Goal: Task Accomplishment & Management: Use online tool/utility

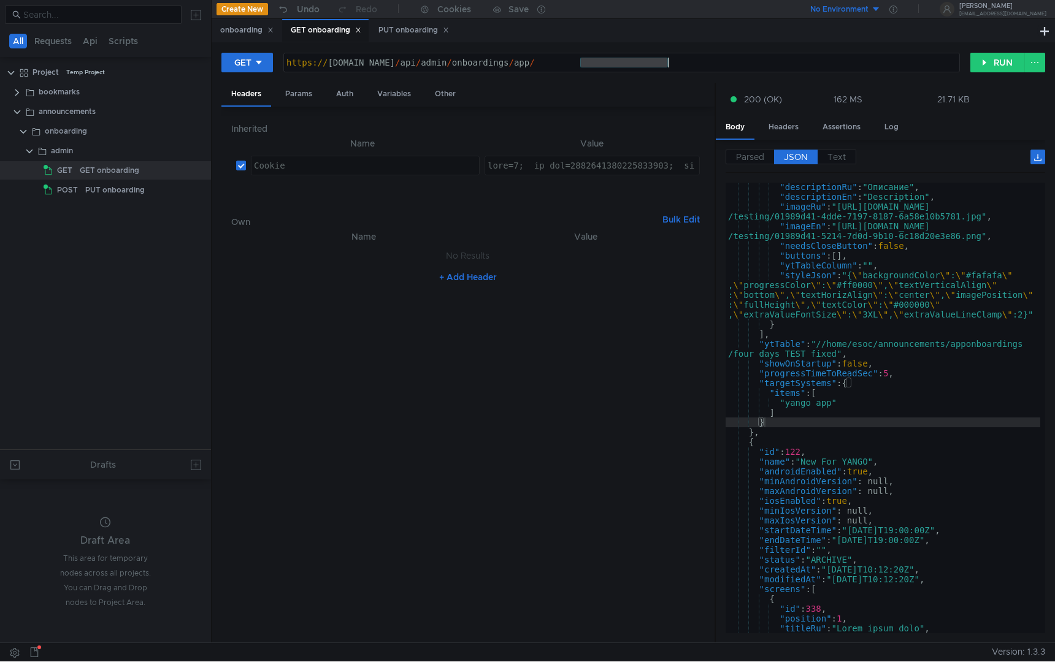
scroll to position [226, 0]
click at [989, 64] on button "RUN" at bounding box center [997, 63] width 55 height 20
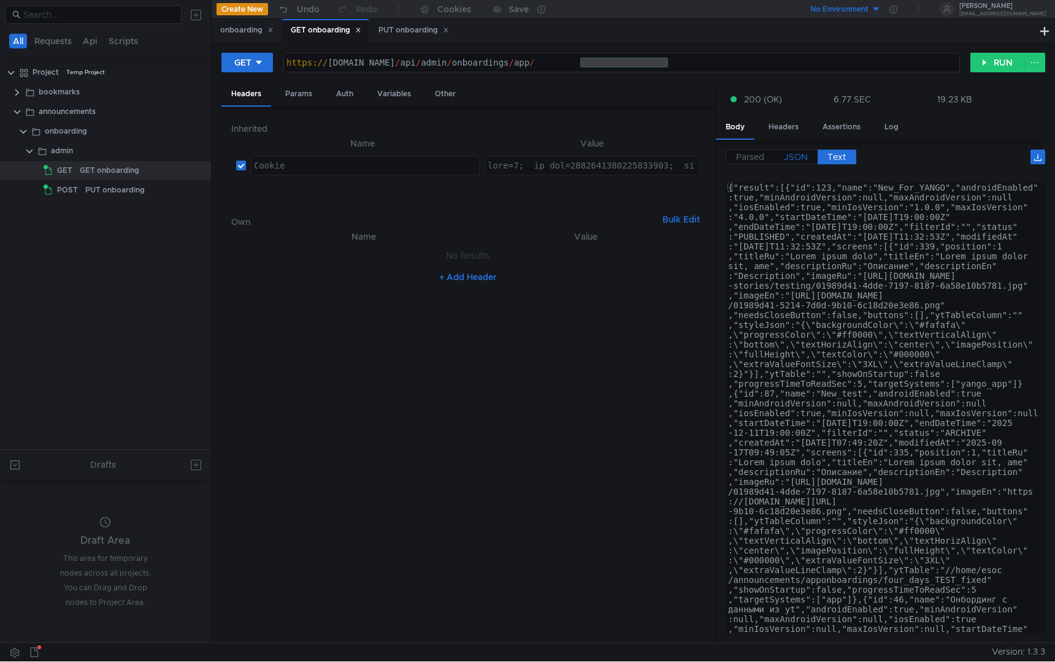
click at [794, 158] on span "JSON" at bounding box center [796, 156] width 24 height 11
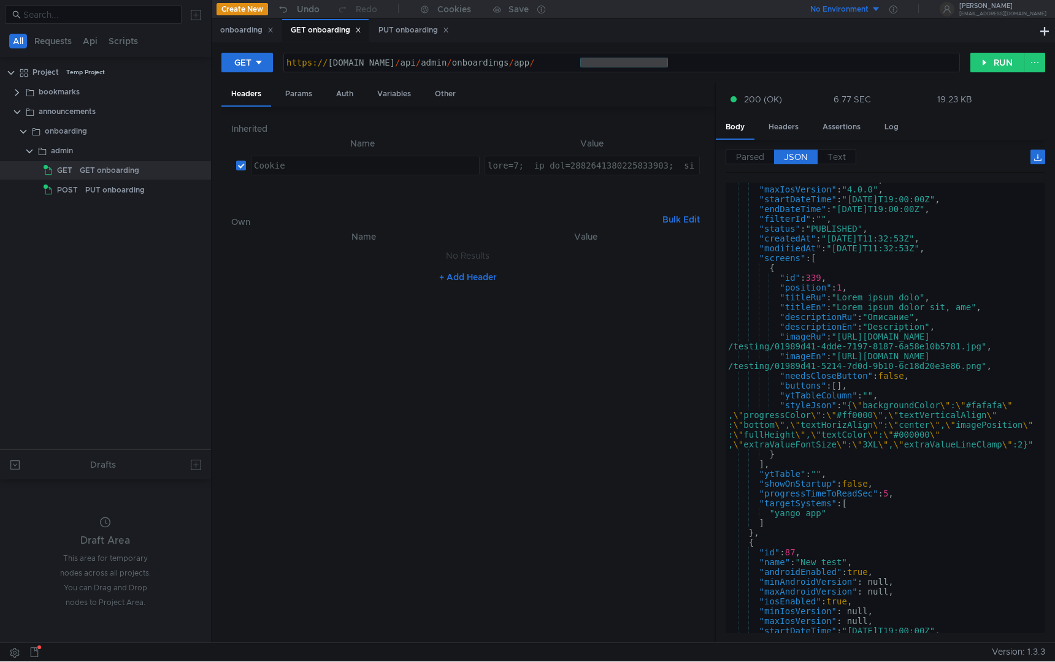
scroll to position [105, 0]
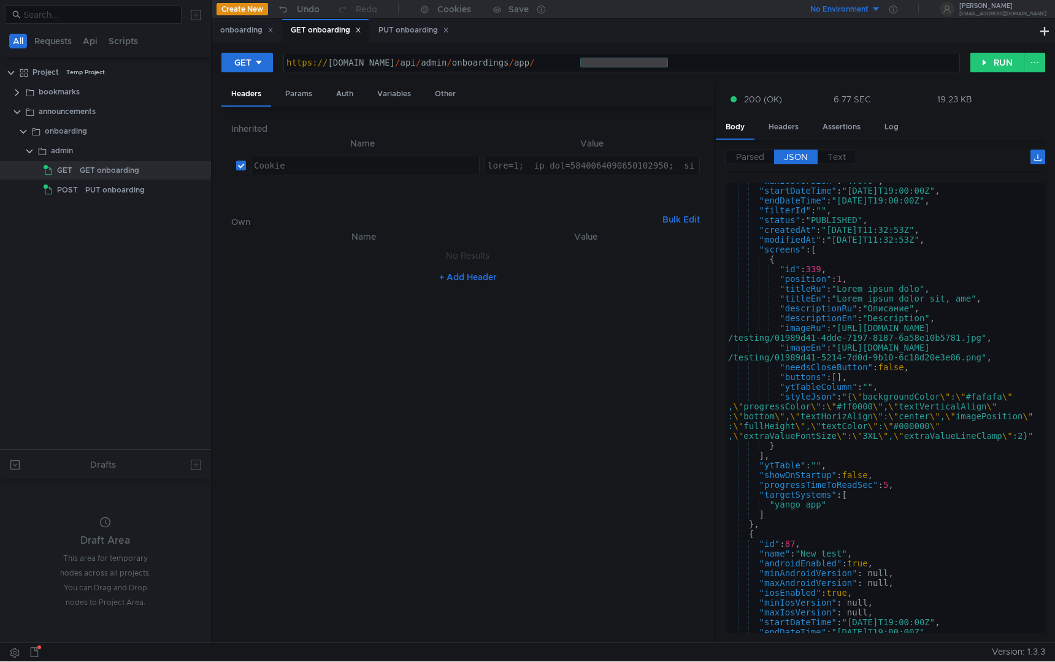
scroll to position [105, 0]
click at [408, 35] on div "PUT onboarding" at bounding box center [413, 30] width 71 height 13
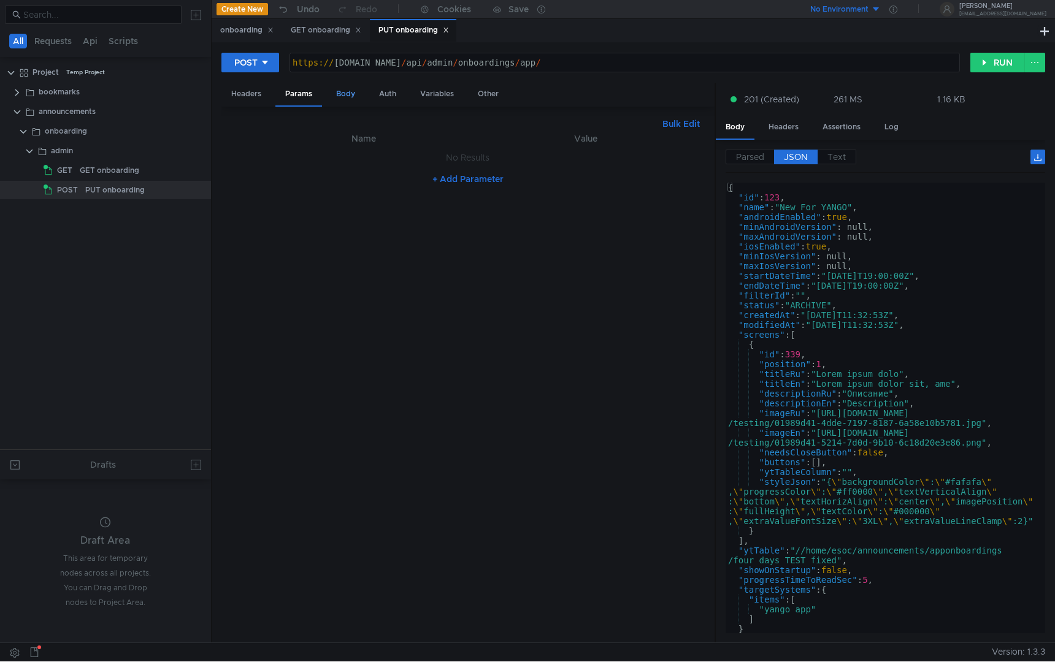
click at [329, 97] on div "Body" at bounding box center [345, 94] width 39 height 23
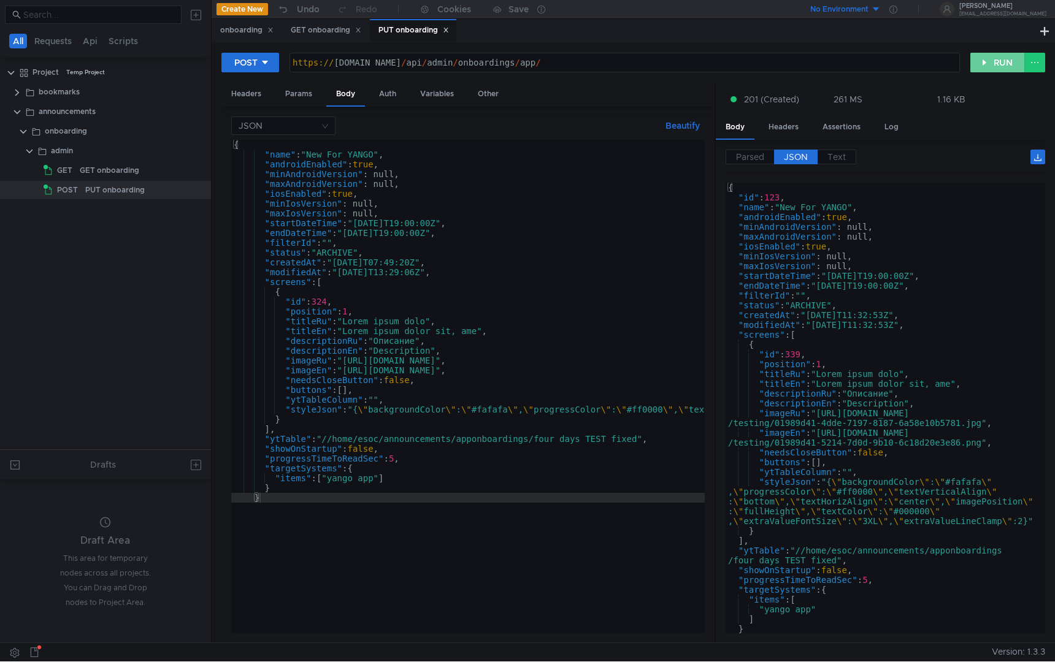
click at [1004, 69] on button "RUN" at bounding box center [997, 63] width 55 height 20
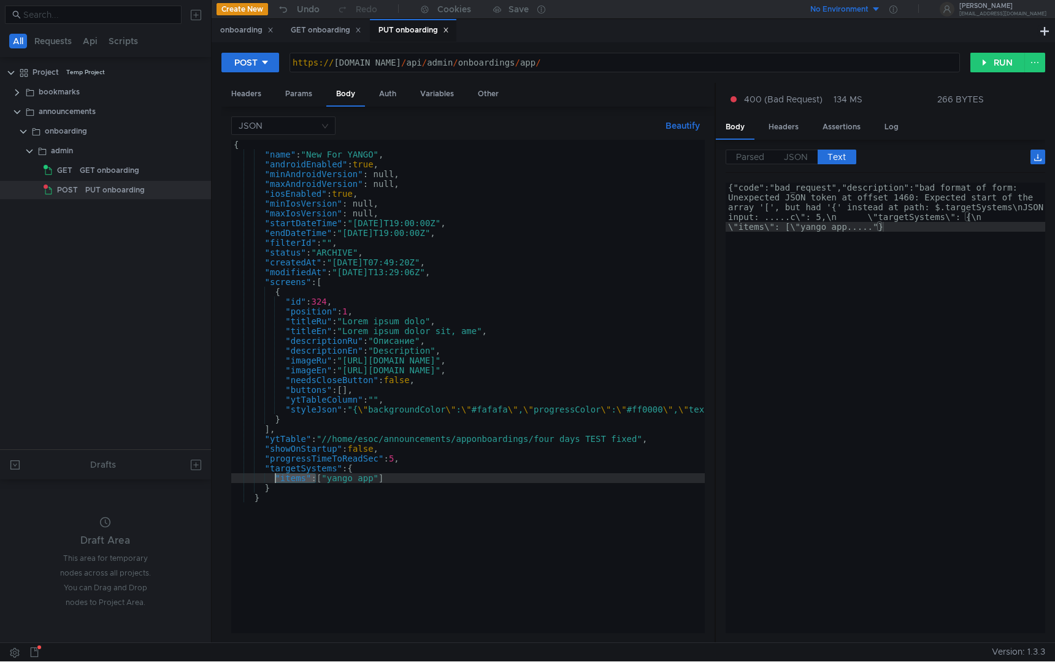
drag, startPoint x: 314, startPoint y: 480, endPoint x: 275, endPoint y: 480, distance: 38.6
click at [275, 480] on div "{ "name" : "New_For_YANGO" , "androidEnabled" : true , "minAndroidVersion" : nu…" at bounding box center [921, 394] width 1380 height 508
click at [277, 489] on div "{ "name" : "New_For_YANGO" , "androidEnabled" : true , "minAndroidVersion" : nu…" at bounding box center [921, 394] width 1380 height 508
type textarea "}"
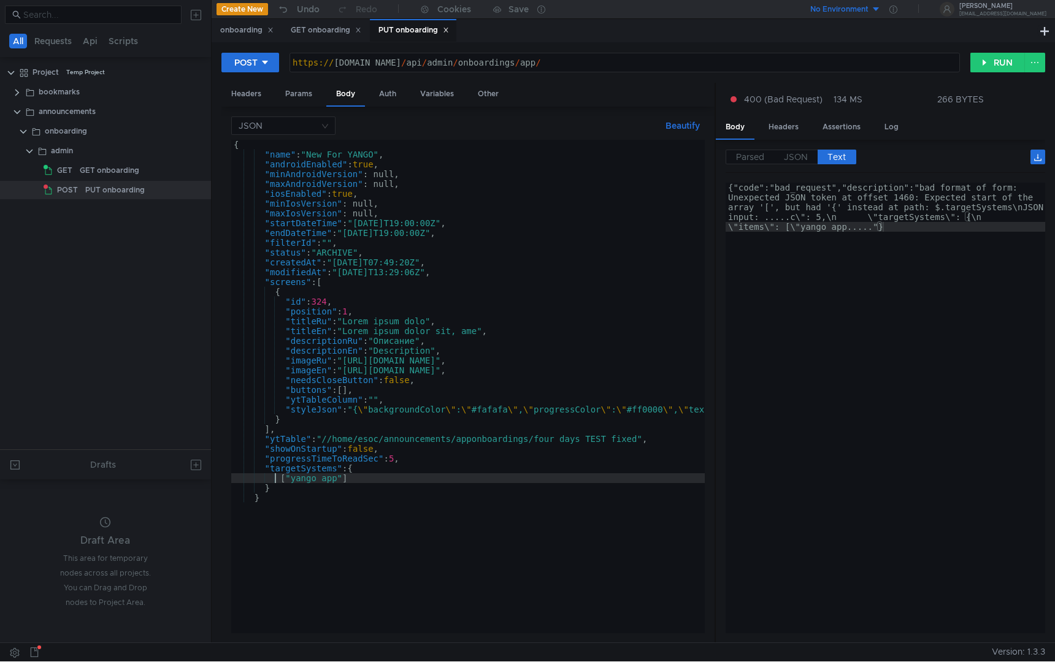
scroll to position [0, 2]
click at [396, 467] on div "{ "name" : "New_For_YANGO" , "androidEnabled" : true , "minAndroidVersion" : nu…" at bounding box center [921, 394] width 1380 height 508
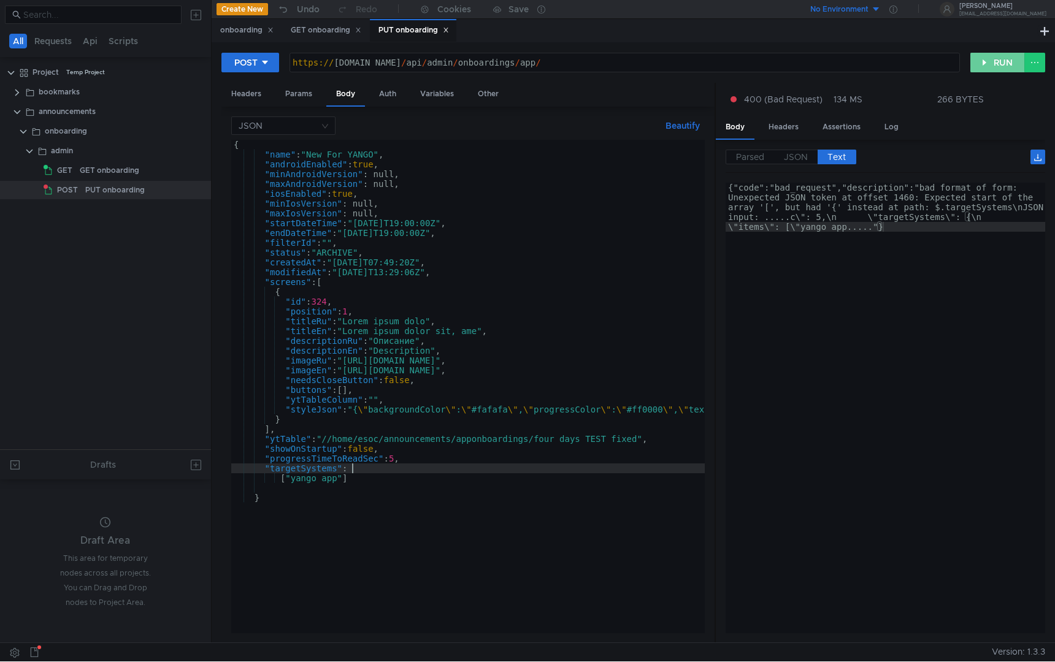
type textarea ""targetSystems":"
click at [990, 58] on button "RUN" at bounding box center [997, 63] width 55 height 20
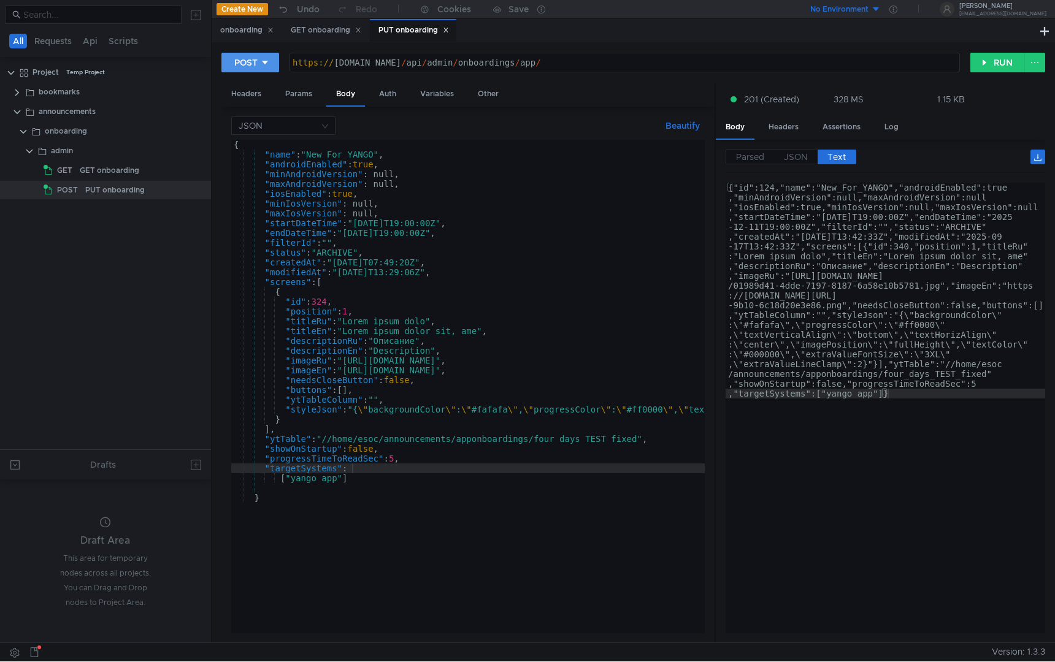
click at [264, 60] on icon at bounding box center [265, 62] width 9 height 9
click at [258, 128] on li "PUT" at bounding box center [250, 128] width 58 height 20
click at [686, 63] on div "https:// [DOMAIN_NAME] / api / admin / onboardings / app /" at bounding box center [622, 72] width 675 height 29
type textarea "{"id":124,"name":"New_For_YANGO","androidEnabled":true,"minAndroidVersion":null…"
click at [771, 193] on div "{"id":124,"name":"New_For_YANGO","androidEnabled":true ,"minAndroidVersion":nul…" at bounding box center [884, 624] width 319 height 882
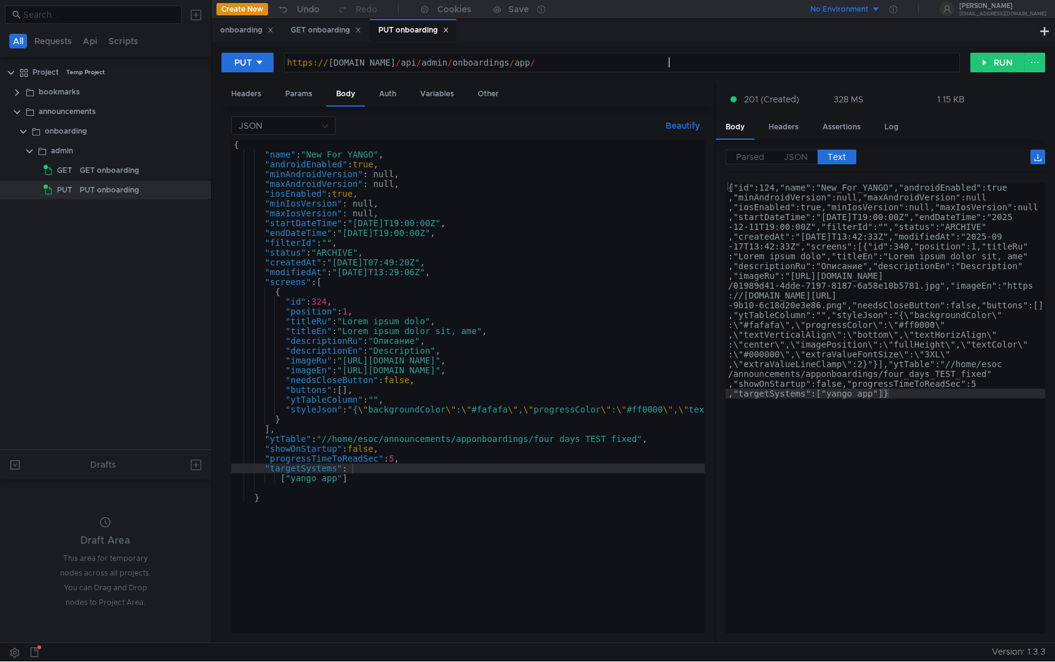
click at [771, 193] on div "{"id":124,"name":"New_For_YANGO","androidEnabled":true ,"minAndroidVersion":nul…" at bounding box center [884, 624] width 319 height 882
click at [734, 65] on div "https:// [DOMAIN_NAME] / api / admin / onboardings / app /" at bounding box center [622, 72] width 675 height 29
paste textarea "124"
type textarea "[URL][DOMAIN_NAME]"
click at [379, 159] on div "{ "name" : "New_For_YANGO" , "androidEnabled" : true , "minAndroidVersion" : nu…" at bounding box center [921, 394] width 1380 height 508
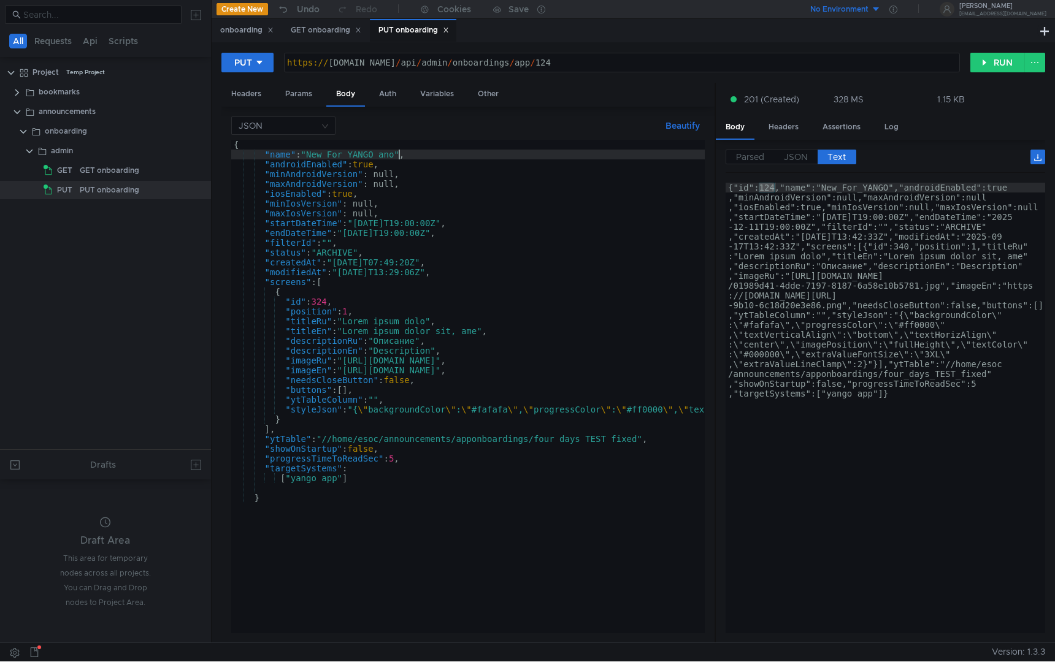
scroll to position [0, 13]
click at [366, 480] on div "{ "name" : "New_For_YANGO_another" , "androidEnabled" : true , "minAndroidVersi…" at bounding box center [921, 394] width 1380 height 508
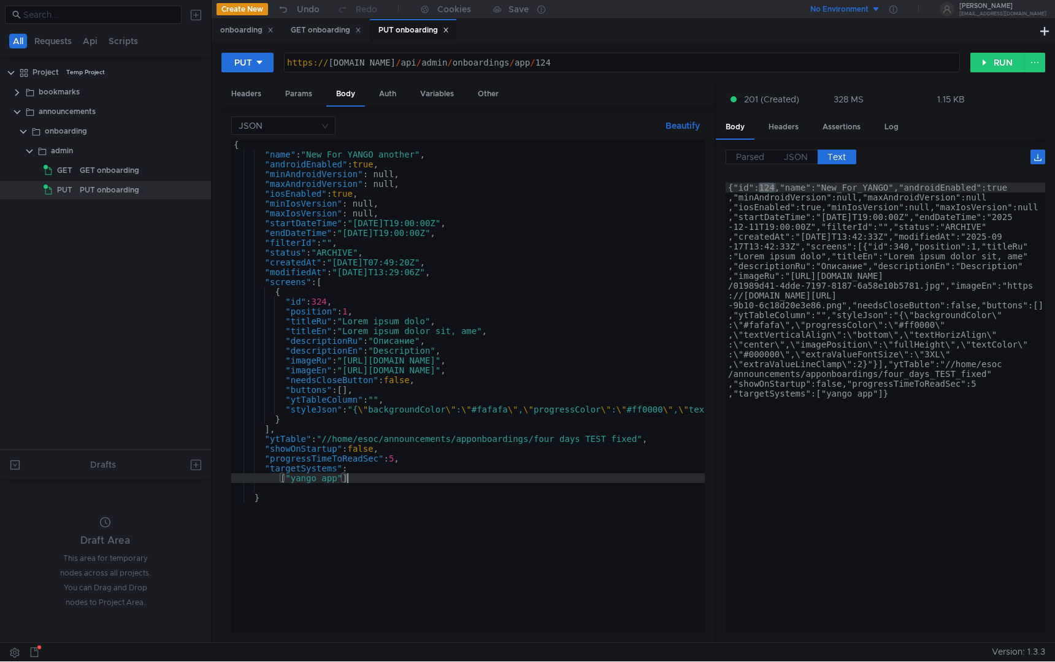
scroll to position [0, 7]
click at [342, 480] on div "{ "name" : "New_For_YANGO_another" , "androidEnabled" : true , "minAndroidVersi…" at bounding box center [921, 394] width 1380 height 508
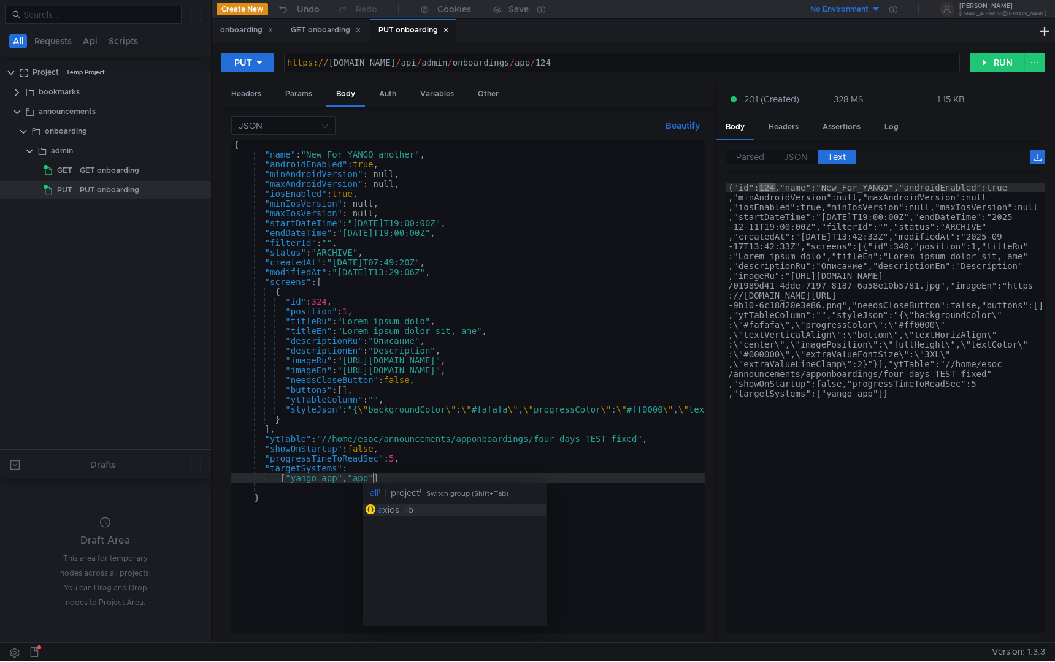
scroll to position [0, 10]
click at [495, 460] on div "{ "name" : "New_For_YANGO_another" , "androidEnabled" : true , "minAndroidVersi…" at bounding box center [921, 394] width 1380 height 508
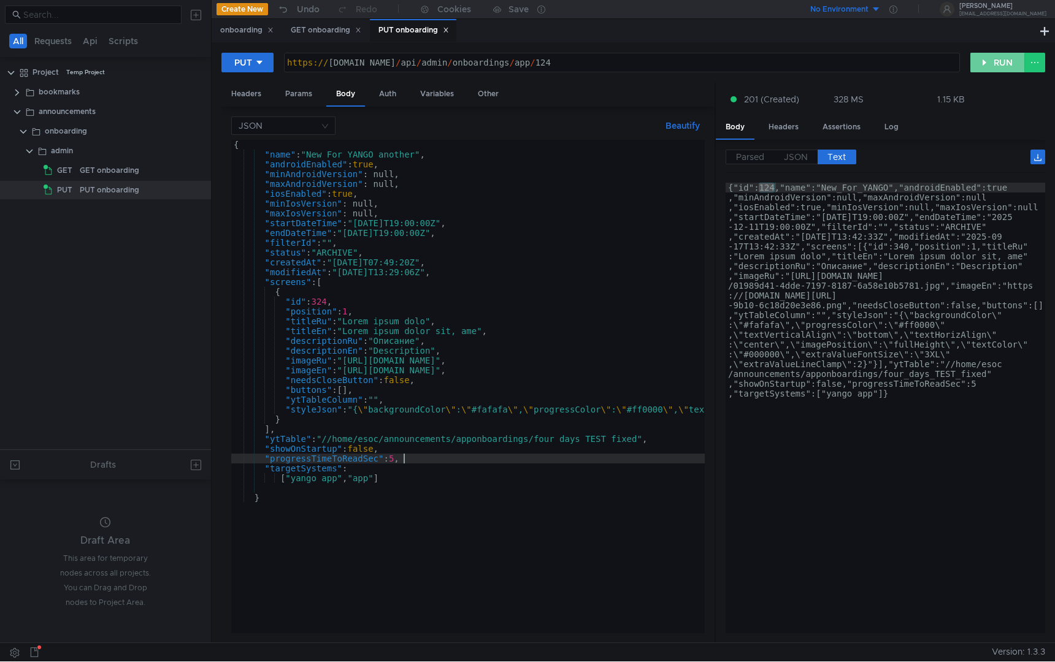
type textarea ""progressTimeToReadSec": 5,"
click at [1002, 67] on button "RUN" at bounding box center [997, 63] width 55 height 20
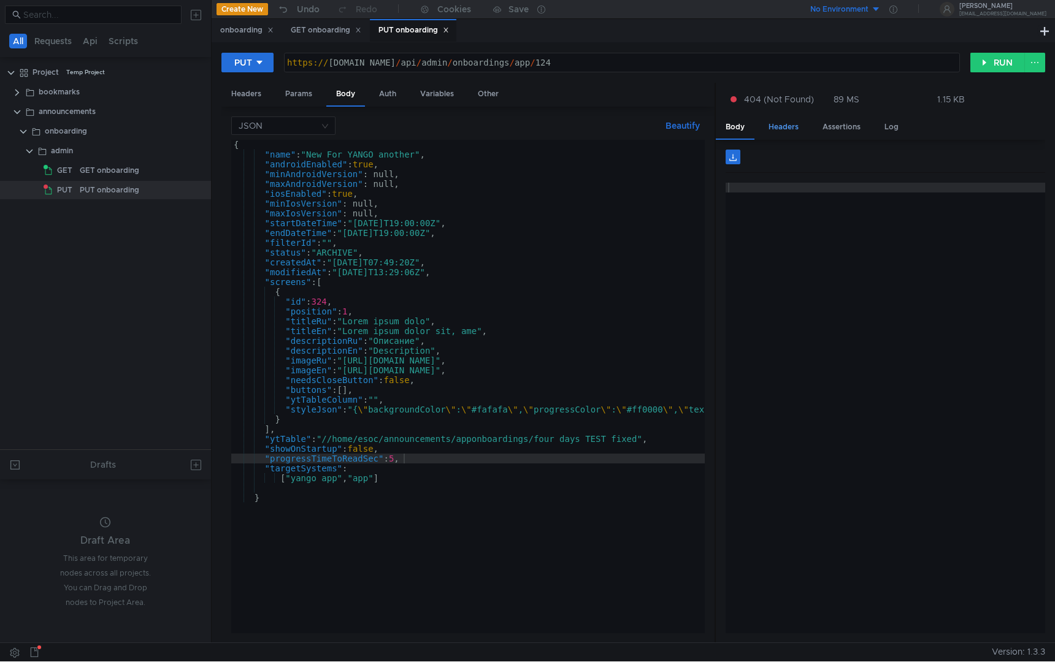
click at [795, 128] on div "Headers" at bounding box center [784, 127] width 50 height 23
click at [740, 131] on div "Body" at bounding box center [735, 127] width 39 height 23
click at [738, 64] on div "https:// [DOMAIN_NAME] / api / admin / onboardings / app / 124" at bounding box center [622, 72] width 675 height 29
click at [985, 67] on button "RUN" at bounding box center [997, 63] width 55 height 20
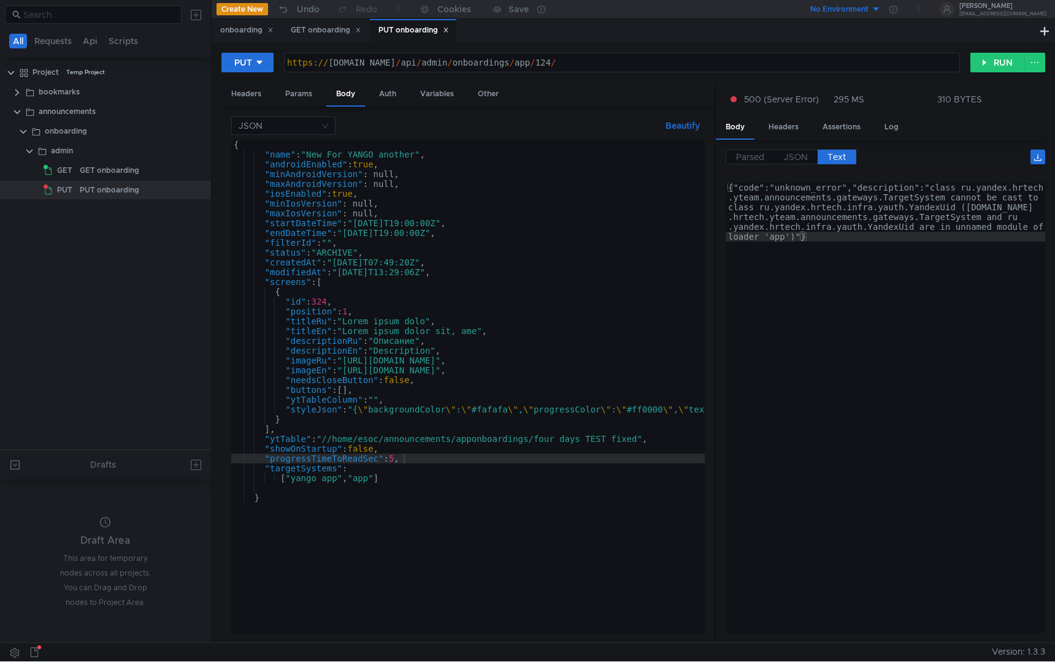
scroll to position [0, 0]
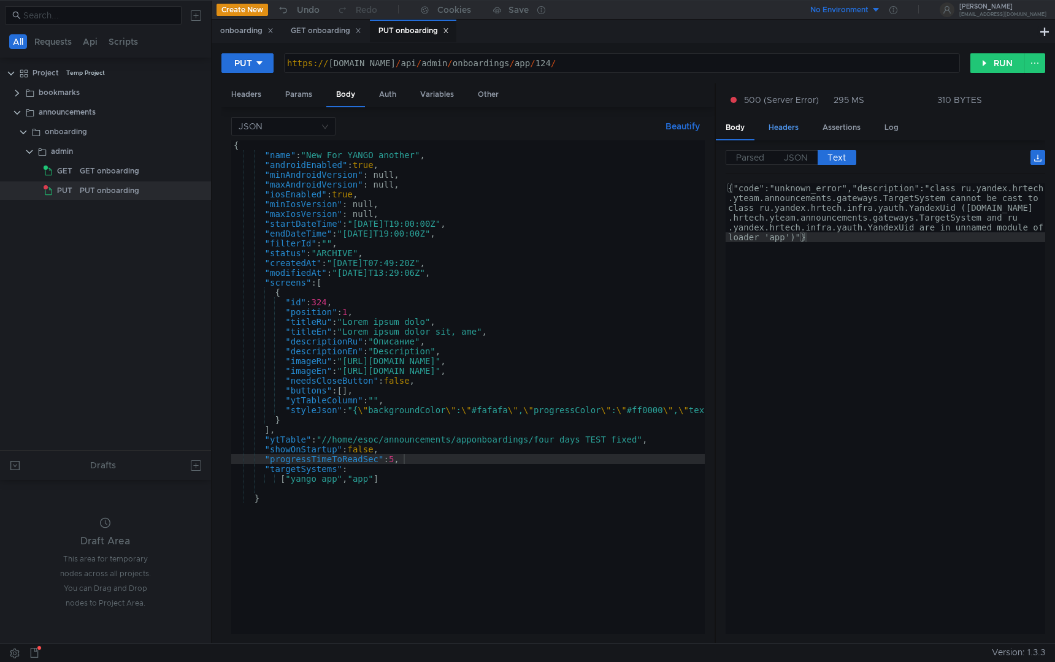
click at [780, 126] on div "Headers" at bounding box center [784, 128] width 50 height 23
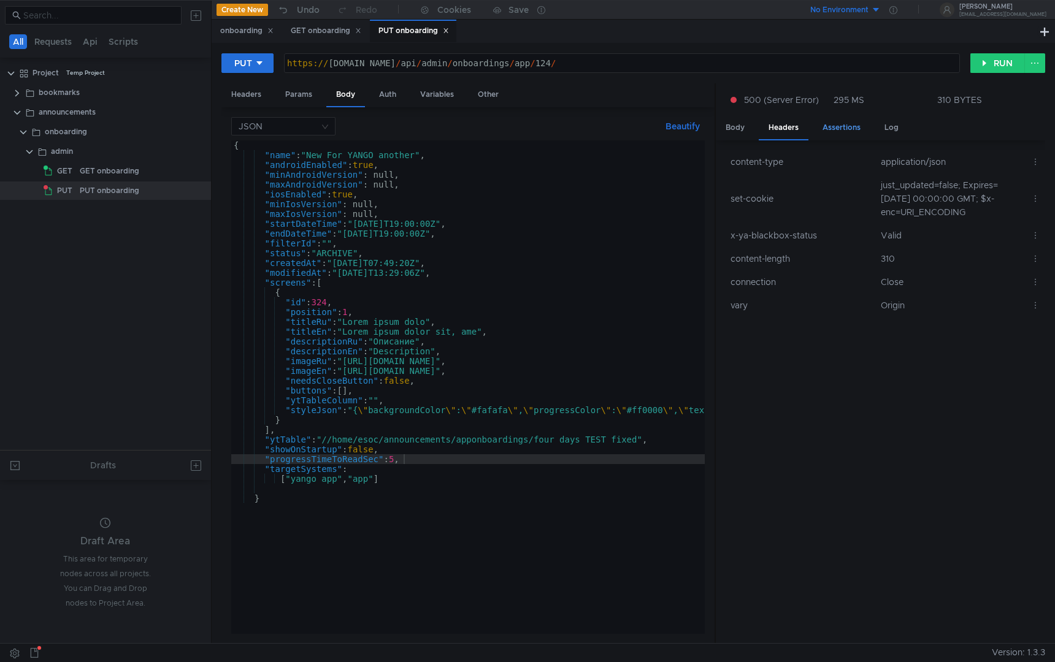
click at [852, 133] on div "Assertions" at bounding box center [842, 128] width 58 height 23
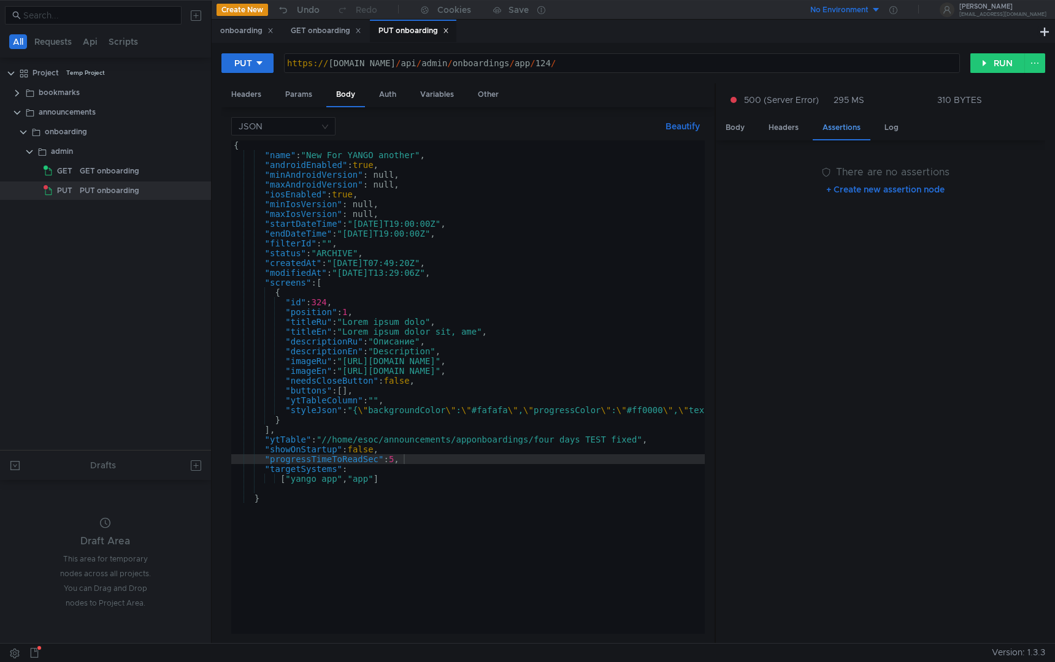
click at [840, 128] on div "Assertions" at bounding box center [842, 129] width 58 height 24
click at [748, 128] on div "Body" at bounding box center [735, 128] width 39 height 23
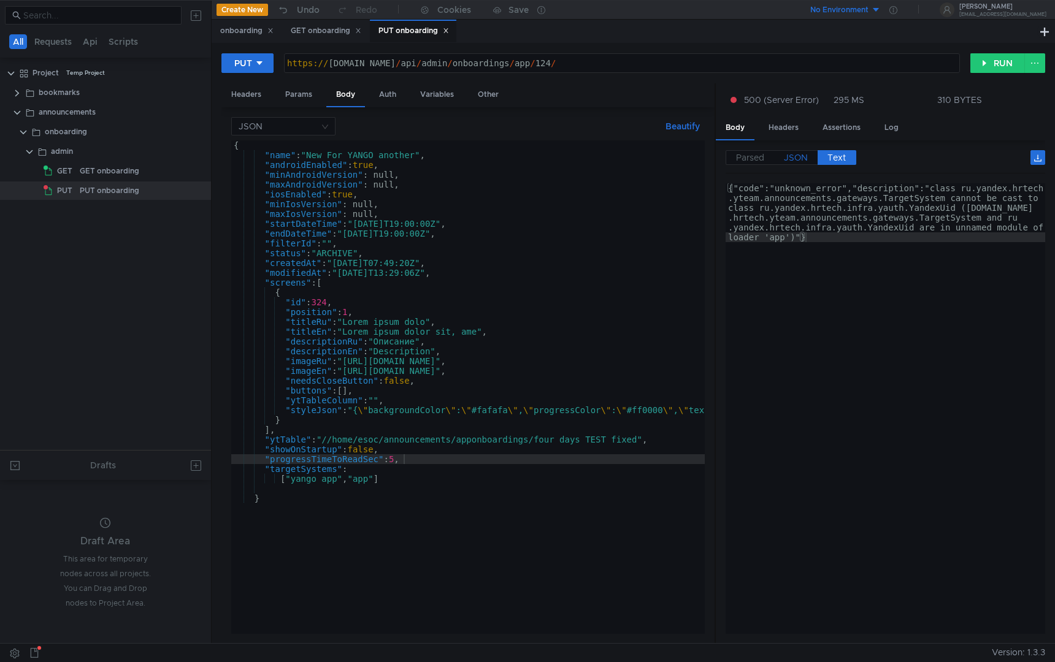
click at [800, 161] on span "JSON" at bounding box center [796, 157] width 24 height 11
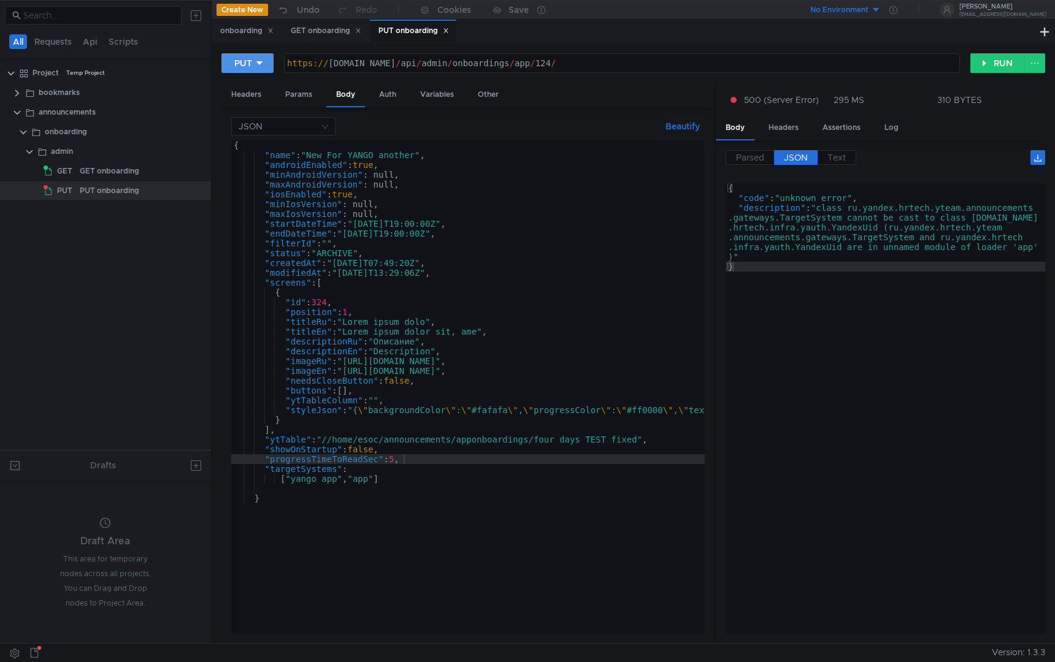
click at [228, 55] on button "PUT" at bounding box center [247, 63] width 52 height 20
click at [262, 112] on li "POST" at bounding box center [247, 109] width 53 height 20
click at [762, 63] on div "https:// [DOMAIN_NAME] / api / admin / onboardings / app / 124 /" at bounding box center [624, 72] width 669 height 29
click at [982, 63] on button "RUN" at bounding box center [997, 63] width 55 height 20
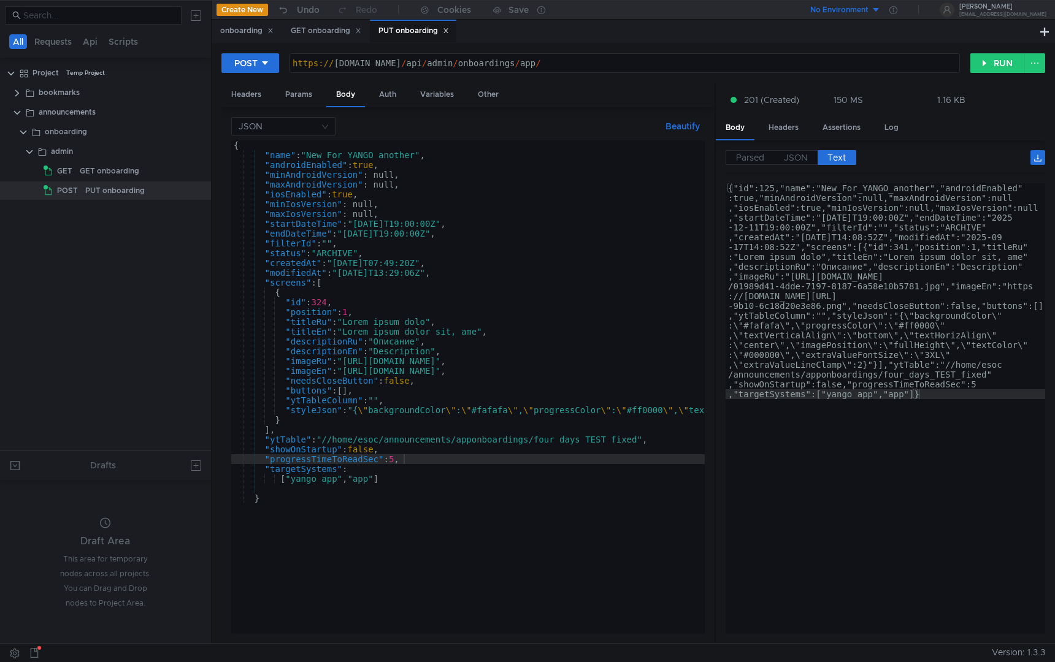
click at [730, 67] on div "https:// [DOMAIN_NAME] / api / admin / onboardings / app /" at bounding box center [624, 72] width 669 height 29
click at [995, 66] on button "RUN" at bounding box center [997, 63] width 55 height 20
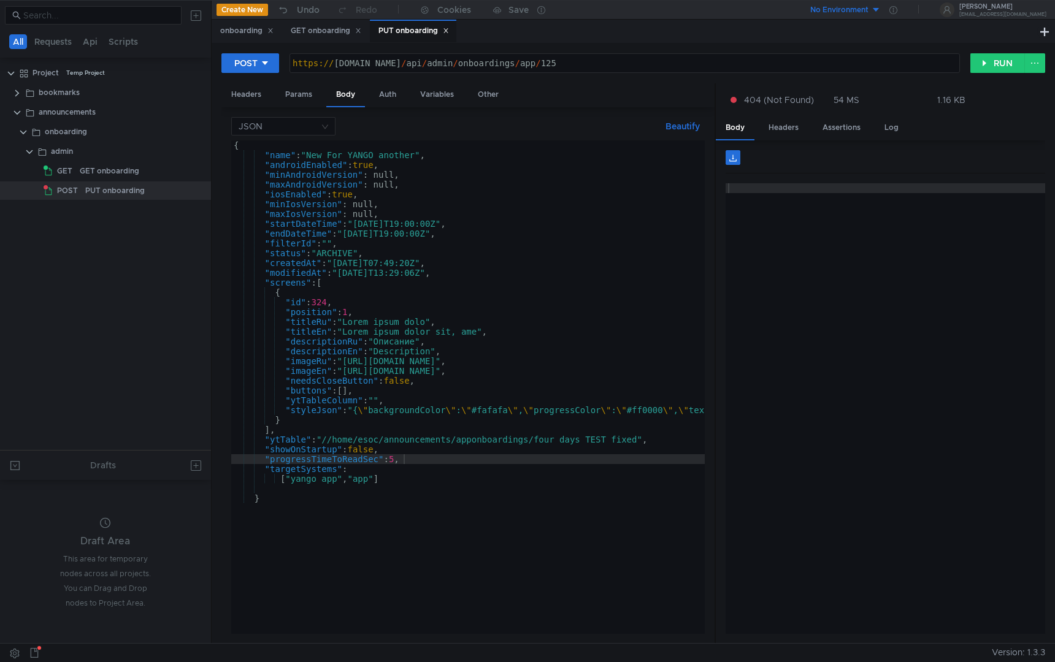
click at [756, 63] on div "https:// [DOMAIN_NAME] / api / admin / onboardings / app / 125" at bounding box center [624, 72] width 669 height 29
type textarea "[URL][DOMAIN_NAME]"
click at [978, 68] on button "RUN" at bounding box center [997, 63] width 55 height 20
click at [733, 64] on div "https:// [DOMAIN_NAME] / api / admin / onboardings / app / 125 /" at bounding box center [624, 72] width 669 height 29
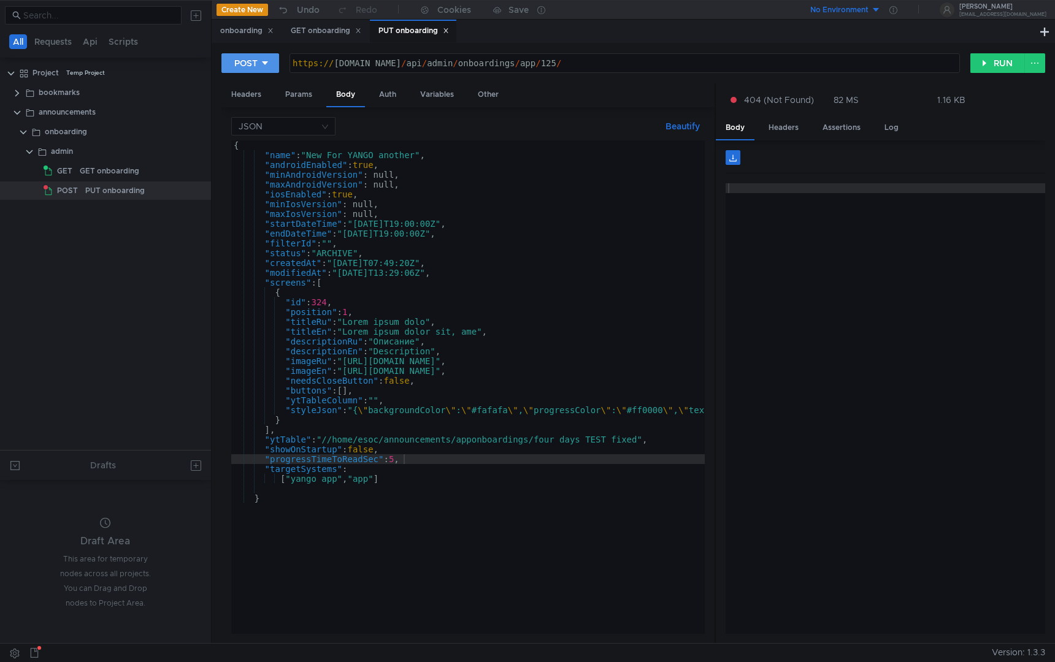
click at [261, 64] on icon at bounding box center [265, 63] width 9 height 9
click at [254, 131] on li "PUT" at bounding box center [250, 128] width 58 height 20
click at [990, 61] on button "RUN" at bounding box center [997, 63] width 55 height 20
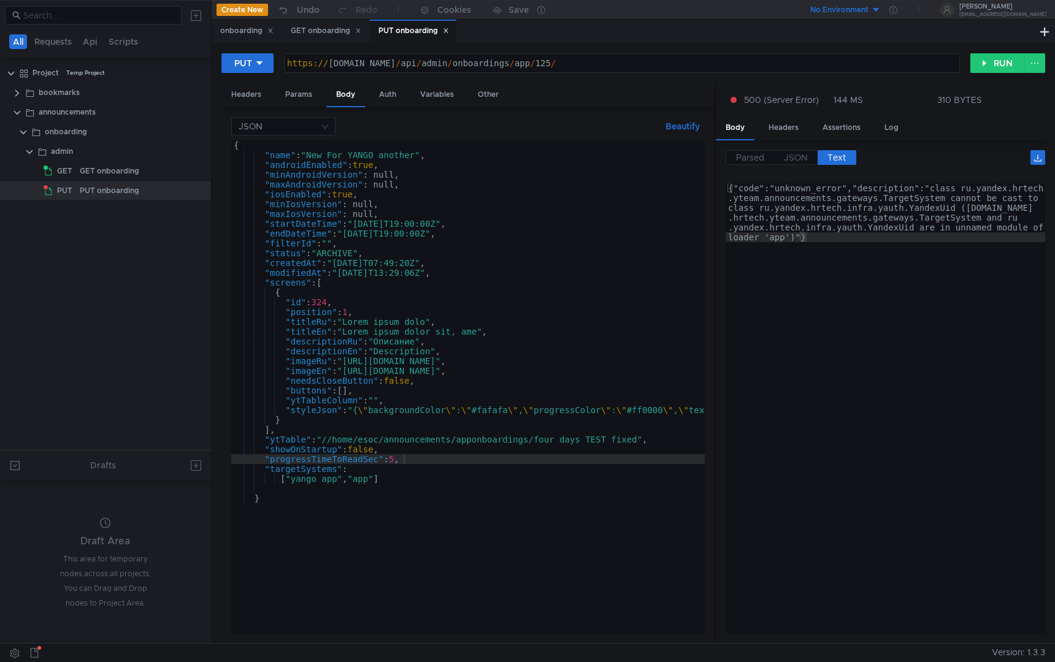
type textarea "{"code":"unknown_error","description":"class ru.yandex.hrtech.yteam.announcemen…"
click at [840, 209] on div "{"code":"unknown_error","description":"class ru.yandex.hrtech .yteam.announceme…" at bounding box center [884, 467] width 319 height 568
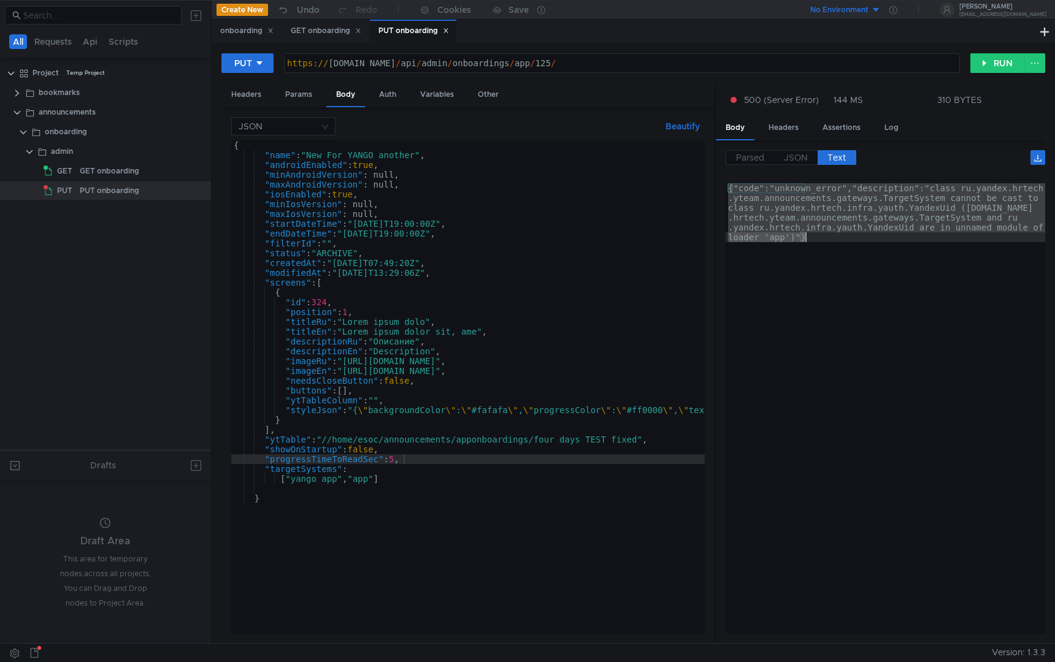
click at [840, 209] on div "{"code":"unknown_error","description":"class ru.yandex.hrtech .yteam.announceme…" at bounding box center [884, 467] width 319 height 568
click at [868, 216] on div "{"code":"unknown_error","description":"class ru.yandex.hrtech .yteam.announceme…" at bounding box center [884, 467] width 319 height 568
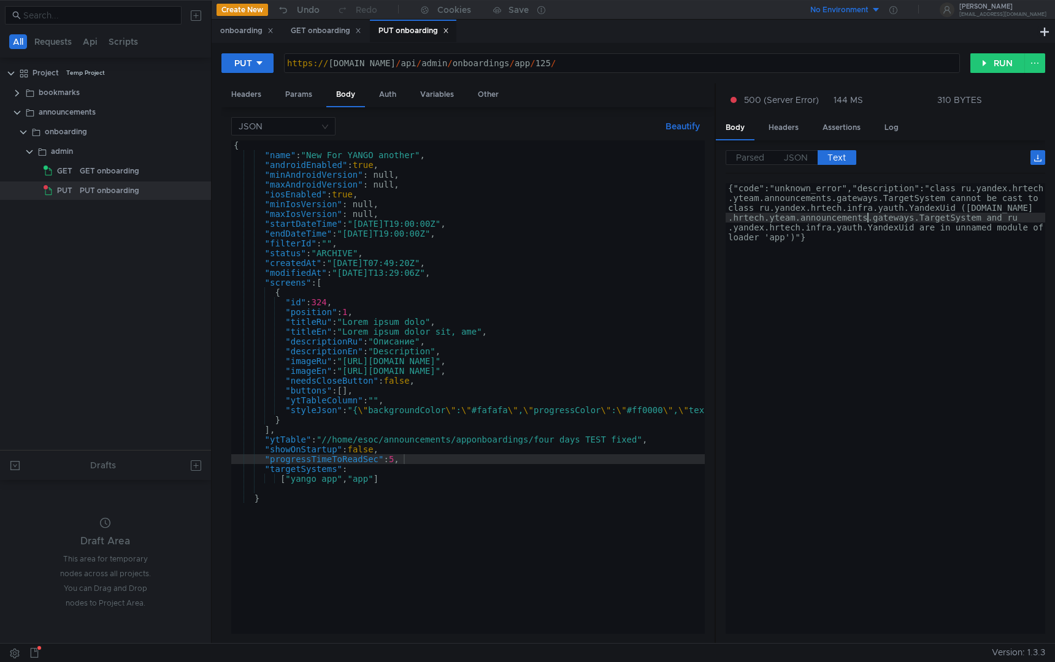
click at [1004, 74] on div "PUT [URL][DOMAIN_NAME] https:// [DOMAIN_NAME] / api / admin / onboardings / app…" at bounding box center [633, 68] width 824 height 31
click at [1004, 70] on button "RUN" at bounding box center [997, 63] width 55 height 20
click at [978, 64] on button "RUN" at bounding box center [997, 63] width 55 height 20
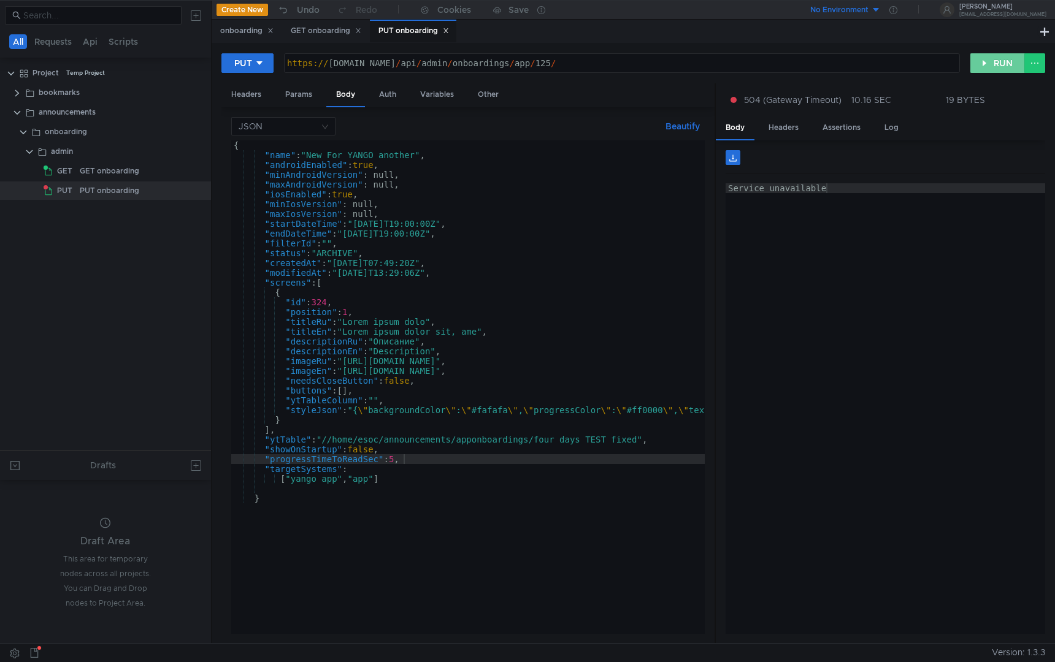
click at [1001, 59] on button "RUN" at bounding box center [997, 63] width 55 height 20
click at [316, 36] on div "GET onboarding" at bounding box center [326, 31] width 71 height 13
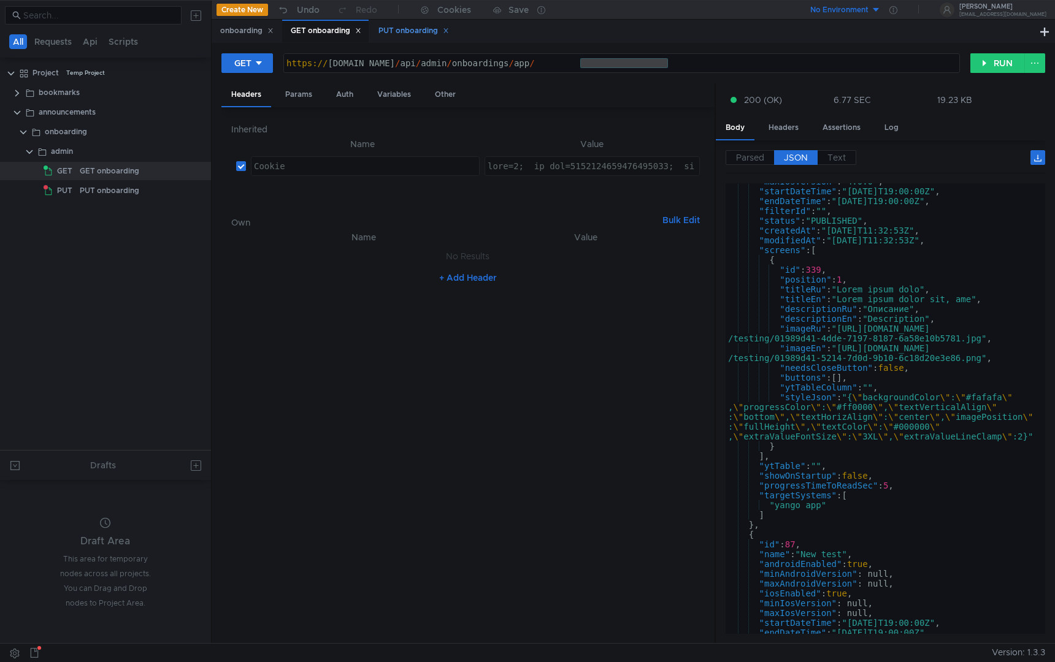
click at [414, 41] on div "PUT onboarding" at bounding box center [413, 31] width 86 height 23
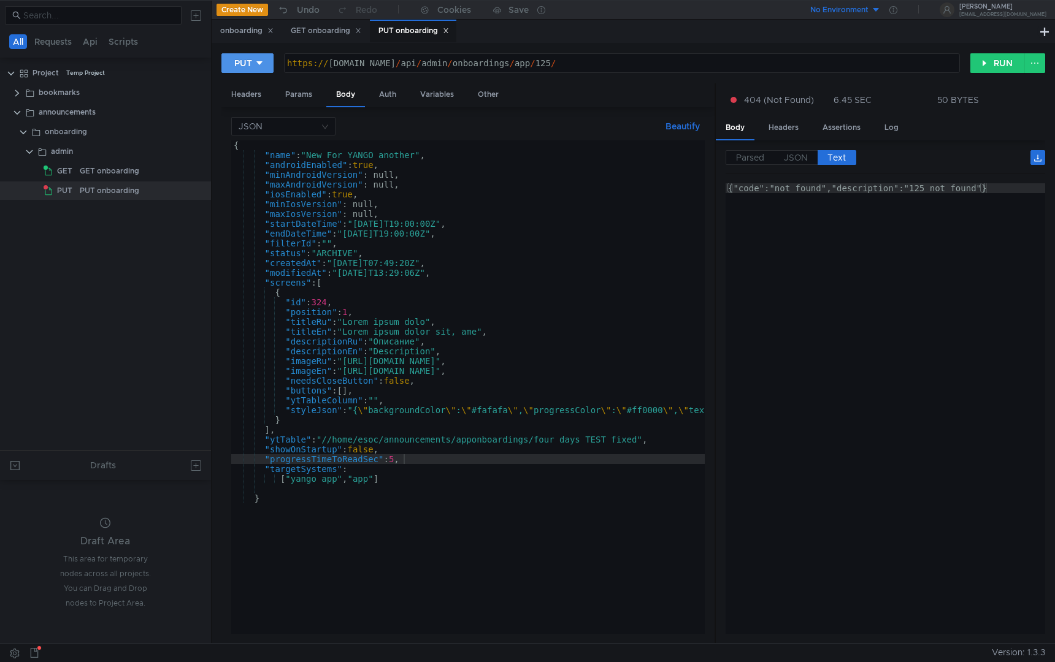
click at [246, 67] on div "PUT" at bounding box center [243, 62] width 18 height 13
click at [256, 113] on li "POST" at bounding box center [247, 109] width 53 height 20
click at [365, 481] on div "{ "name" : "New_For_YANGO_another" , "androidEnabled" : true , "minAndroidVersi…" at bounding box center [921, 394] width 1380 height 508
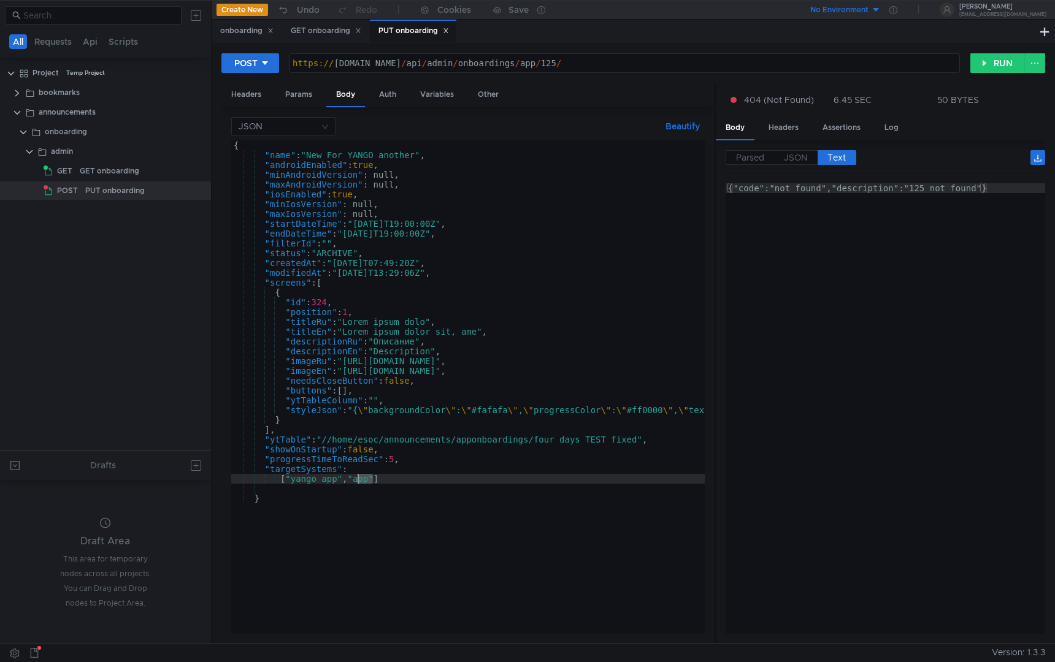
click at [365, 481] on div "{ "name" : "New_For_YANGO_another" , "androidEnabled" : true , "minAndroidVersi…" at bounding box center [921, 394] width 1380 height 508
type textarea "["yango_app"]"
click at [999, 58] on button "RUN" at bounding box center [997, 63] width 55 height 20
click at [698, 66] on div "https:// [DOMAIN_NAME] / api / admin / onboardings / app / 125 /" at bounding box center [624, 72] width 669 height 29
type textarea "[URL][DOMAIN_NAME]"
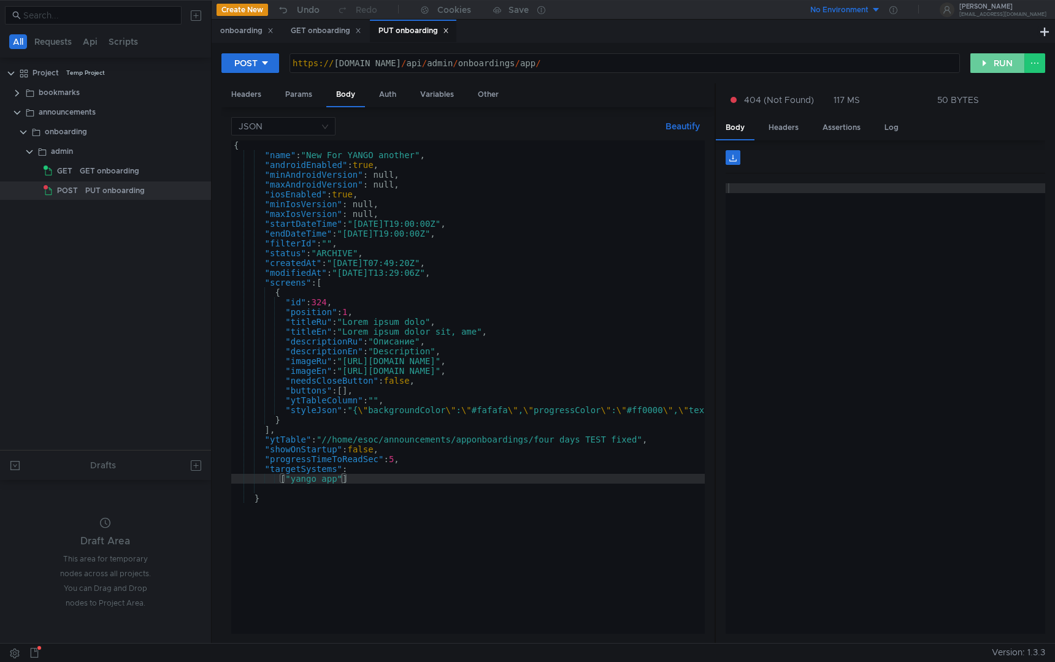
click at [985, 59] on button "RUN" at bounding box center [997, 63] width 55 height 20
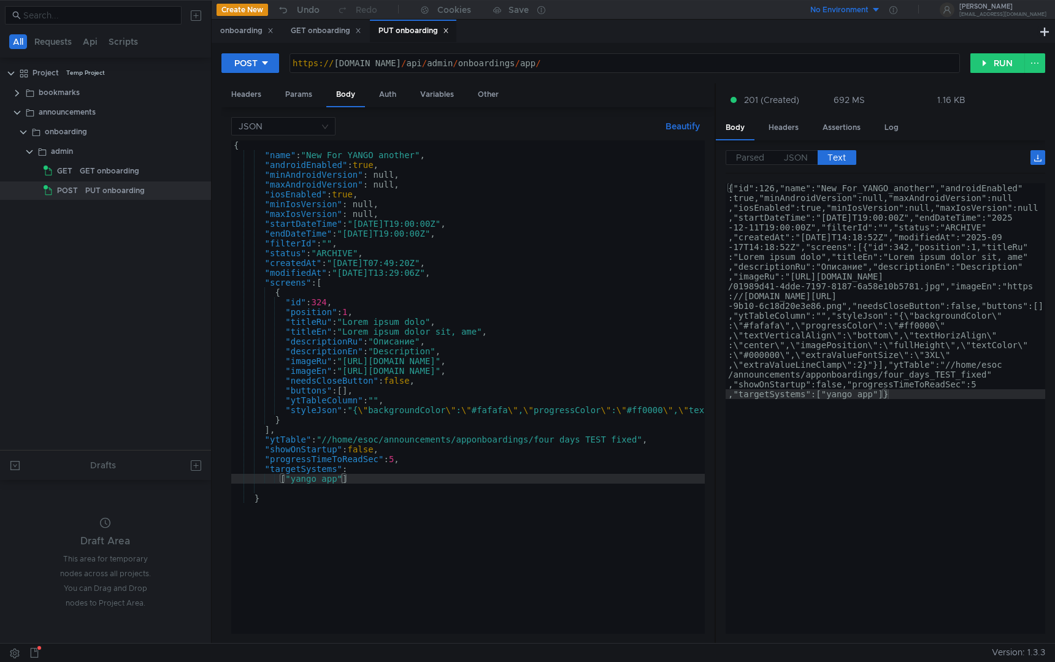
type textarea "{"id":126,"name":"New_For_YANGO_another","androidEnabled":true,"minAndroidVersi…"
click at [765, 186] on div "{"id":126,"name":"New_For_YANGO_another","androidEnabled" :true,"minAndroidVers…" at bounding box center [884, 624] width 319 height 882
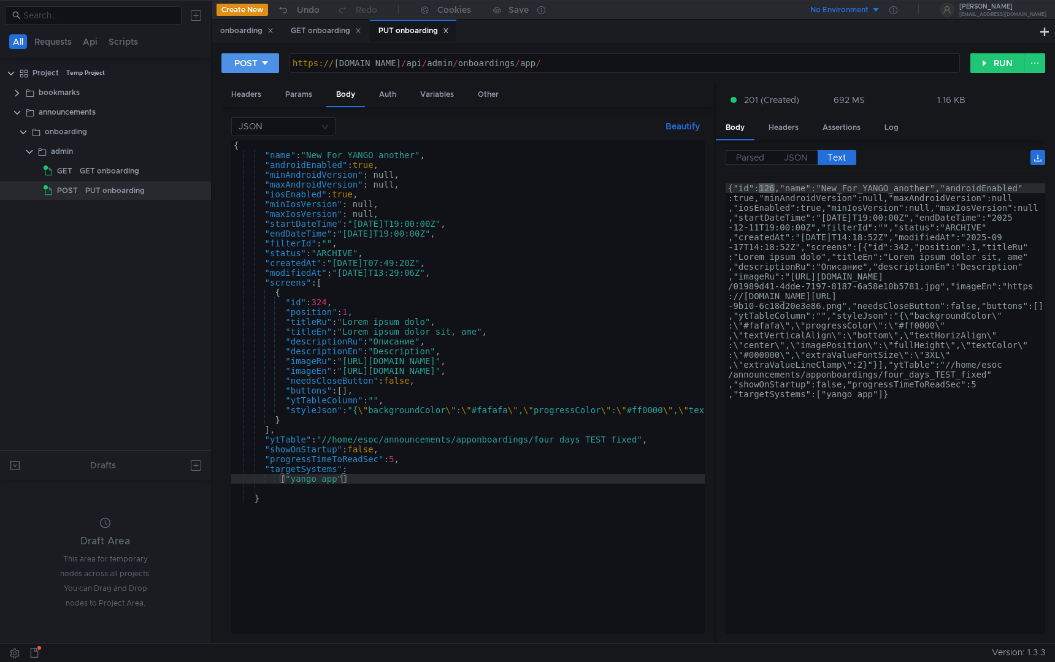
click at [244, 53] on button "POST" at bounding box center [250, 63] width 58 height 20
click at [255, 125] on li "PUT" at bounding box center [250, 128] width 58 height 20
click at [689, 61] on div "https:// [DOMAIN_NAME] / api / admin / onboardings / app /" at bounding box center [622, 72] width 675 height 29
paste textarea "126"
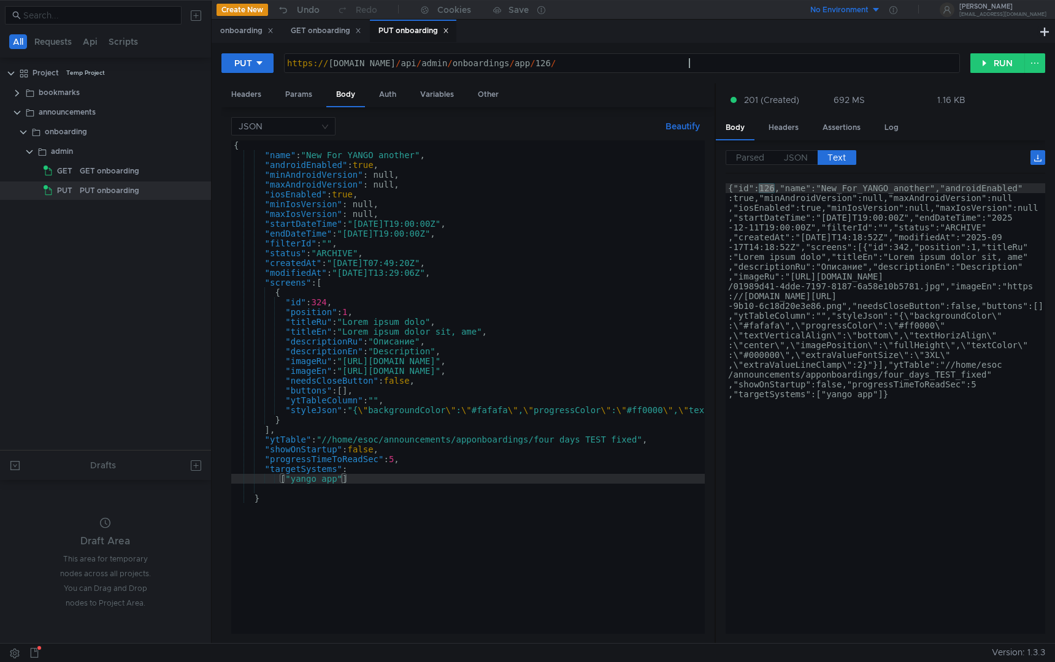
type textarea "https://announcements.yteam.test.yandex-team.ru/api/admin/onboardings/app/126/"
click at [342, 483] on div "{ "name" : "New_For_YANGO_another" , "androidEnabled" : true , "minAndroidVersi…" at bounding box center [921, 394] width 1380 height 508
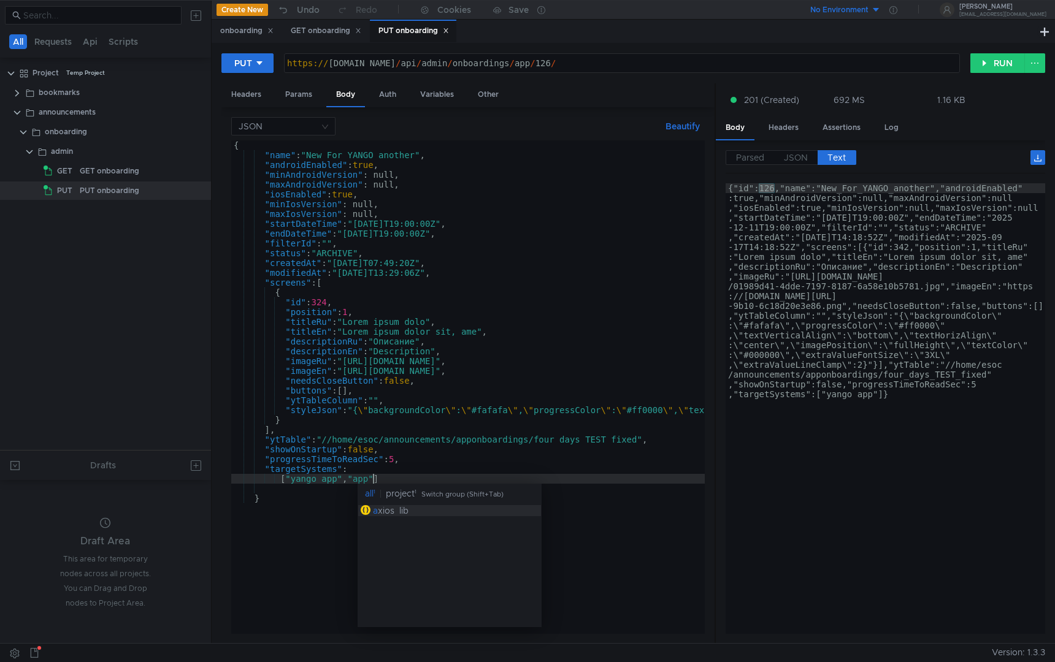
click at [552, 447] on div "{ "name" : "New_For_YANGO_another" , "androidEnabled" : true , "minAndroidVersi…" at bounding box center [921, 394] width 1380 height 508
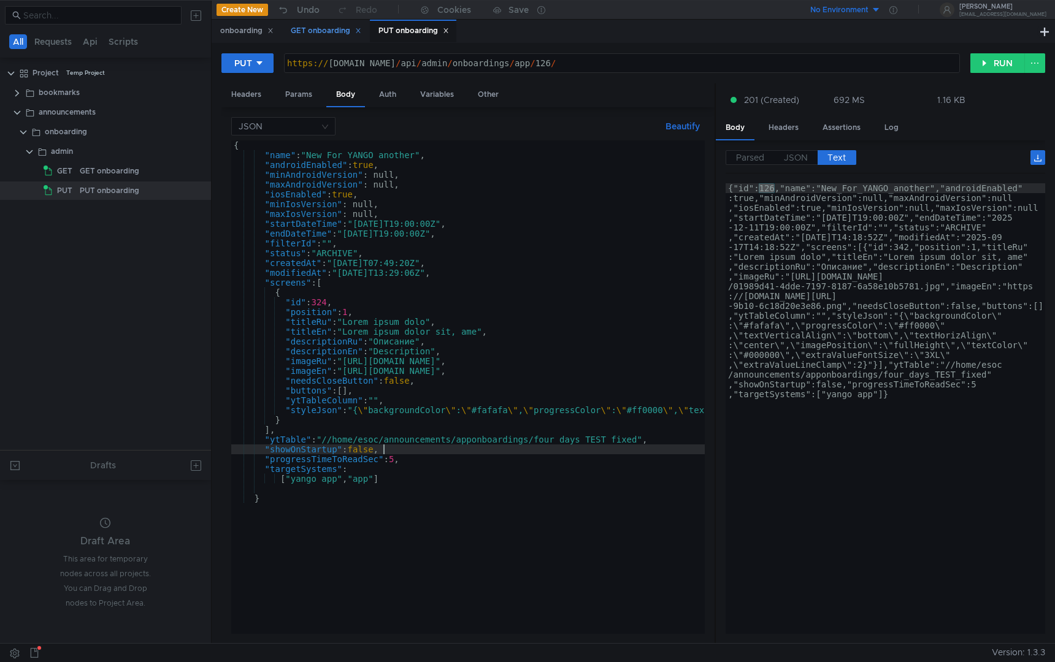
type textarea ""showOnStartup": false,"
click at [323, 37] on div "GET onboarding" at bounding box center [325, 31] width 86 height 23
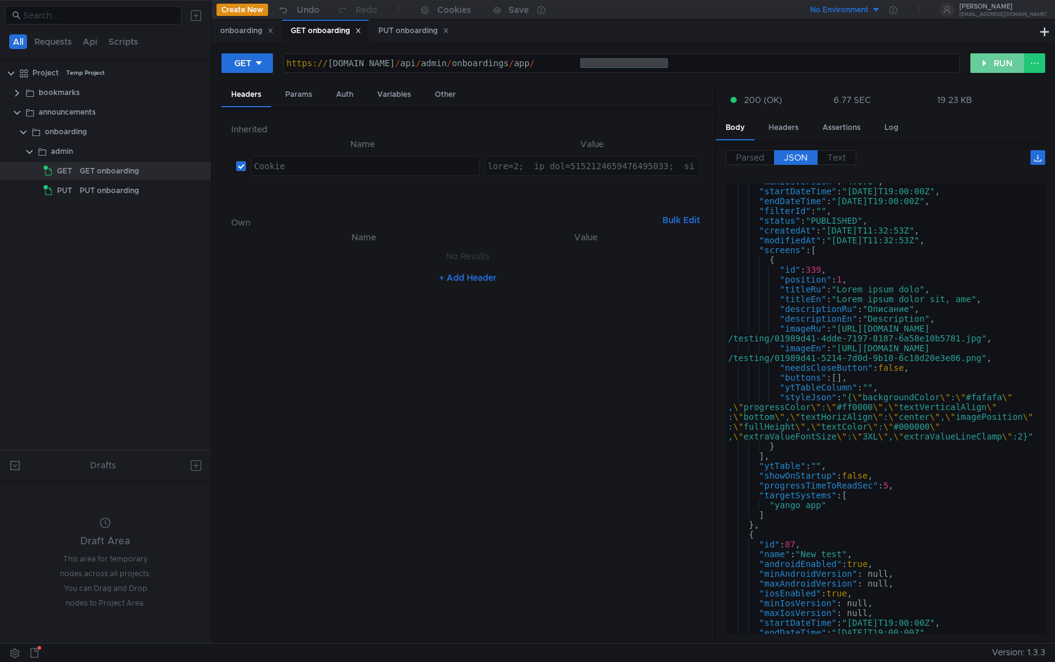
click at [1000, 63] on button "RUN" at bounding box center [997, 63] width 55 height 20
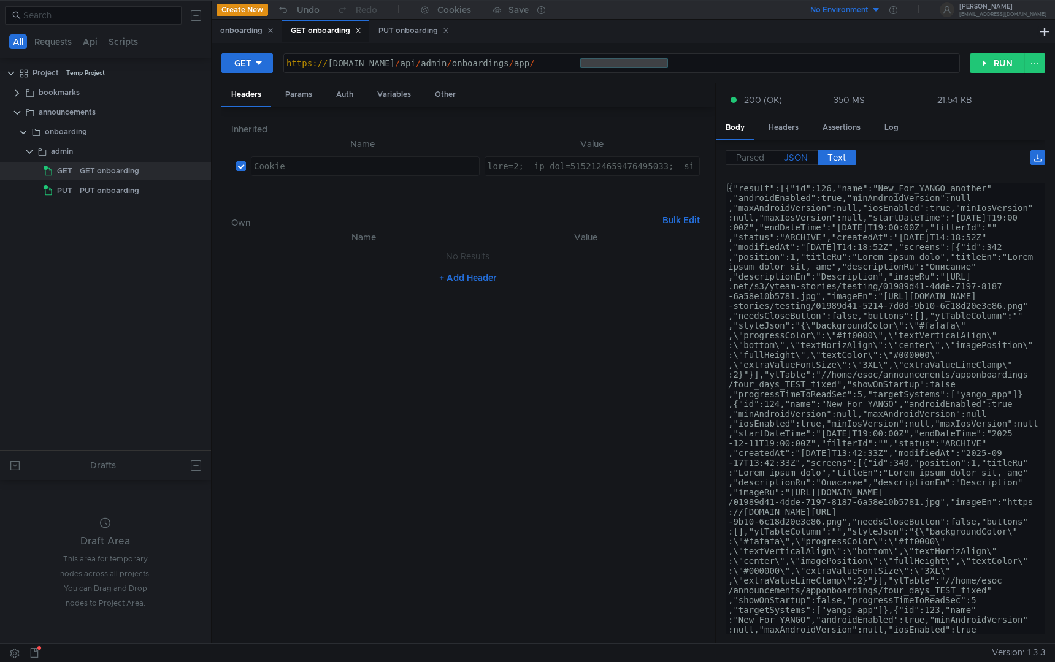
click at [786, 159] on span "JSON" at bounding box center [796, 157] width 24 height 11
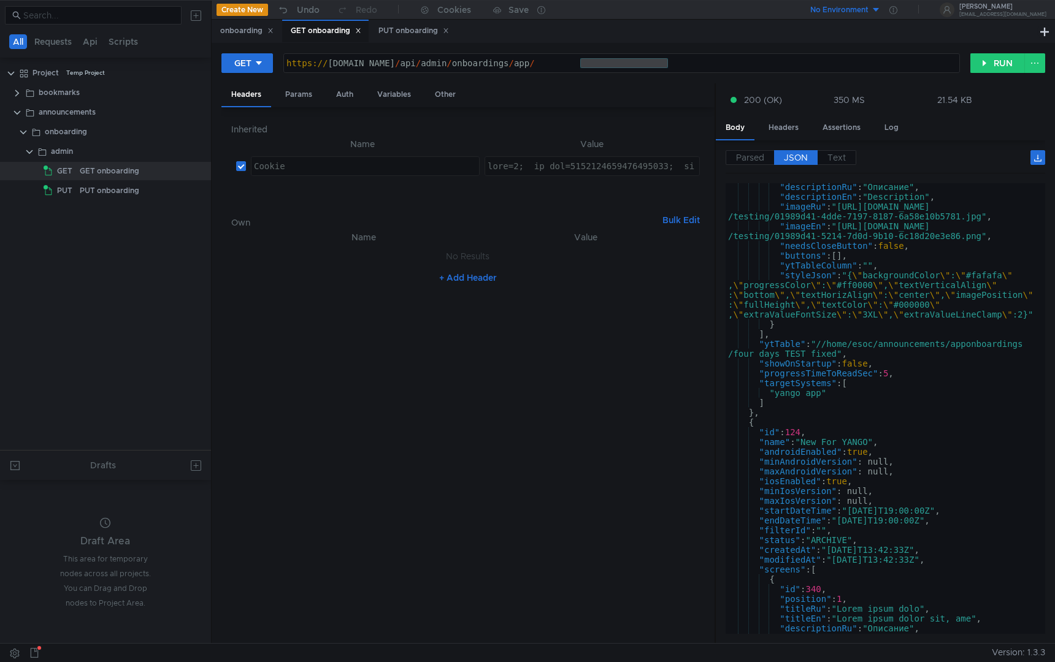
scroll to position [226, 0]
click at [404, 33] on div "PUT onboarding" at bounding box center [413, 31] width 71 height 13
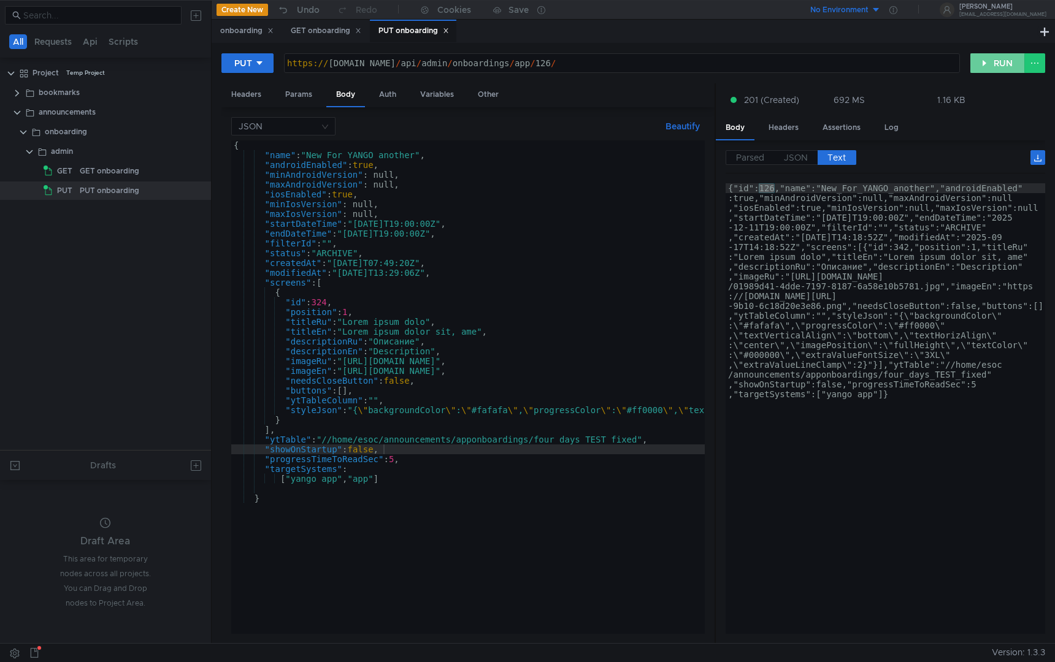
click at [986, 68] on button "RUN" at bounding box center [997, 63] width 55 height 20
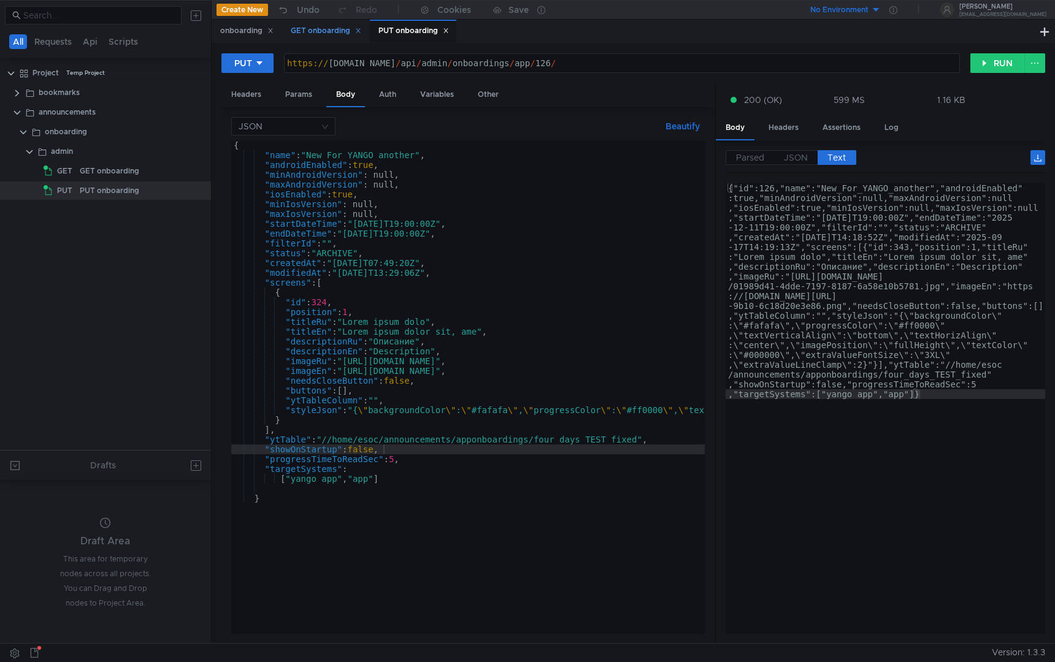
click at [323, 33] on div "GET onboarding" at bounding box center [326, 31] width 71 height 13
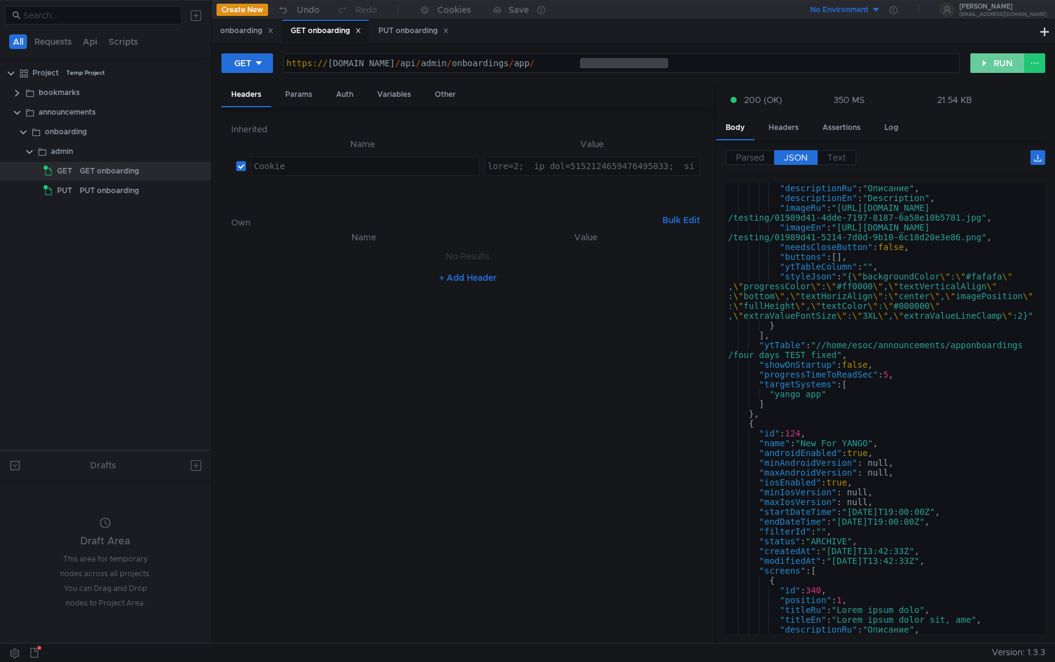
click at [1001, 69] on button "RUN" at bounding box center [997, 63] width 55 height 20
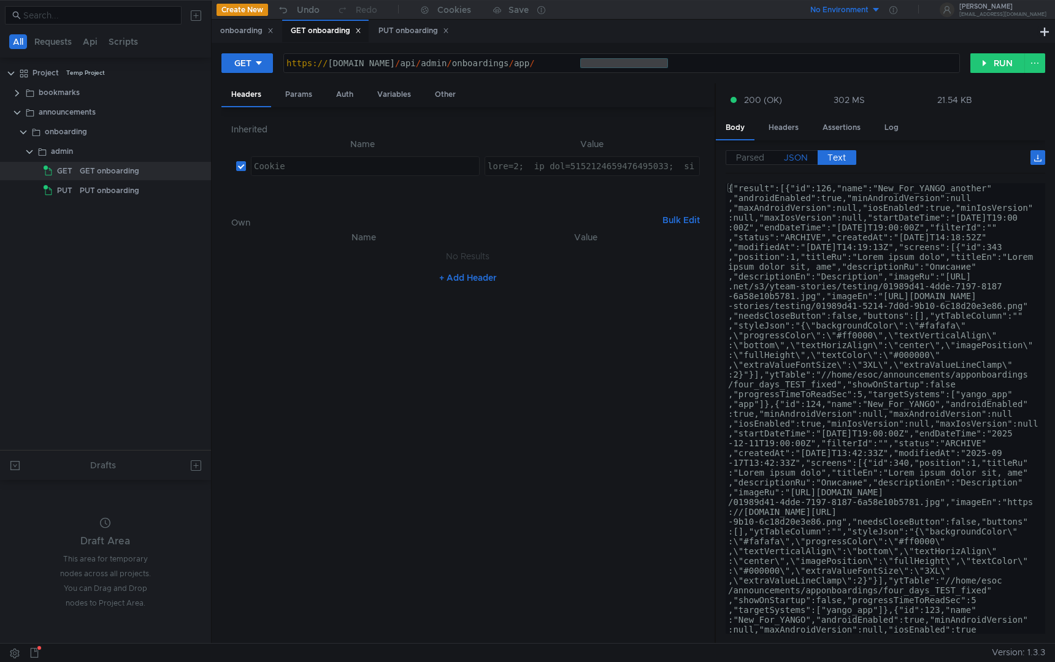
click at [799, 156] on span "JSON" at bounding box center [796, 157] width 24 height 11
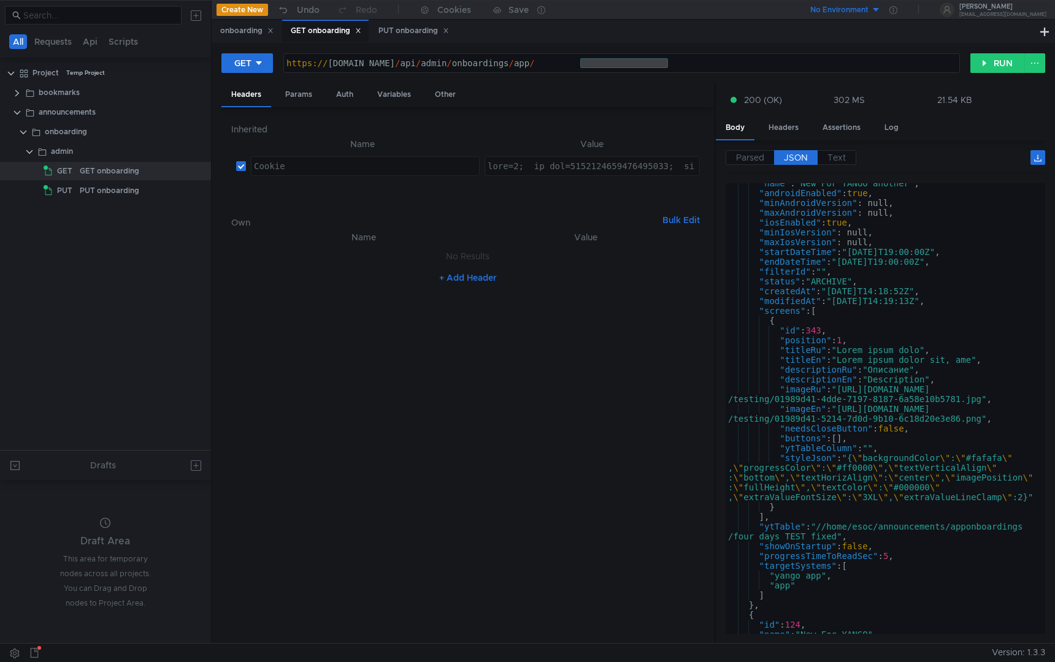
scroll to position [48, 0]
